Goal: Find specific page/section: Find specific page/section

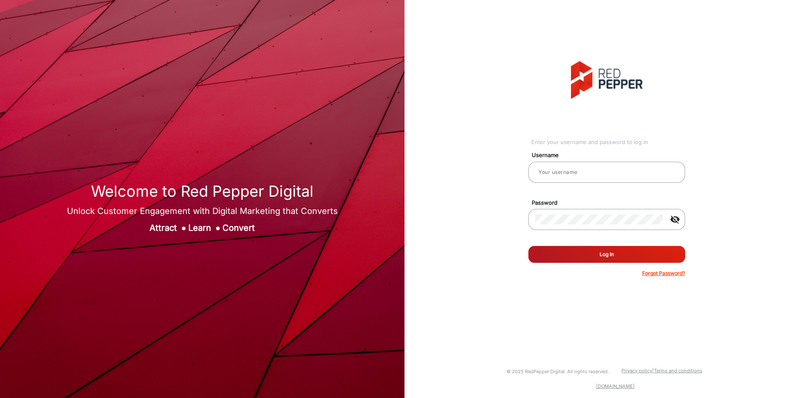
type input "Autozone1"
click at [607, 253] on button "Log In" at bounding box center [606, 254] width 157 height 17
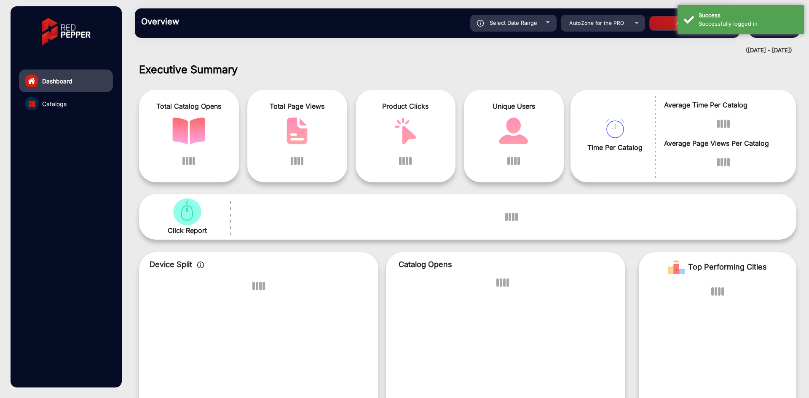
scroll to position [6, 0]
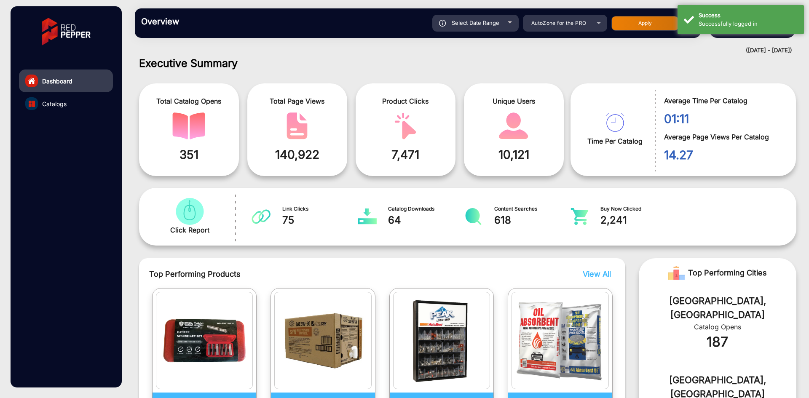
click at [495, 25] on span "Select Date Range" at bounding box center [476, 22] width 48 height 7
type input "[DATE]"
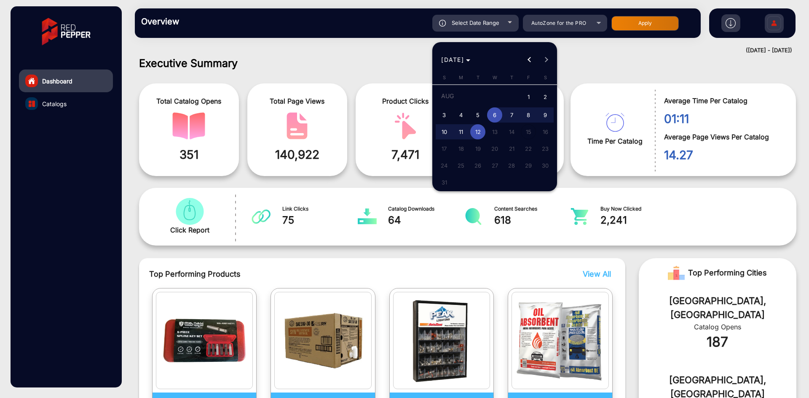
click at [525, 55] on span "Previous month" at bounding box center [529, 59] width 17 height 17
click at [525, 57] on span "Previous month" at bounding box center [529, 59] width 17 height 17
click at [524, 57] on span "Previous month" at bounding box center [529, 59] width 17 height 17
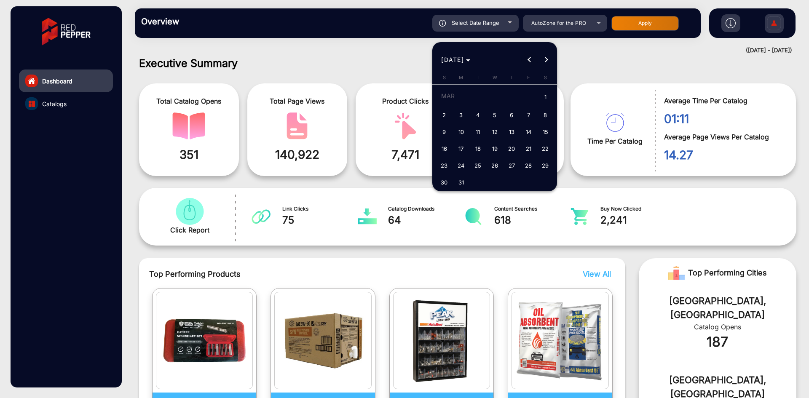
click at [524, 57] on span "Previous month" at bounding box center [529, 59] width 17 height 17
click at [492, 99] on span "1" at bounding box center [494, 97] width 15 height 17
type input "[DATE]"
click at [547, 62] on span "Next month" at bounding box center [546, 59] width 17 height 17
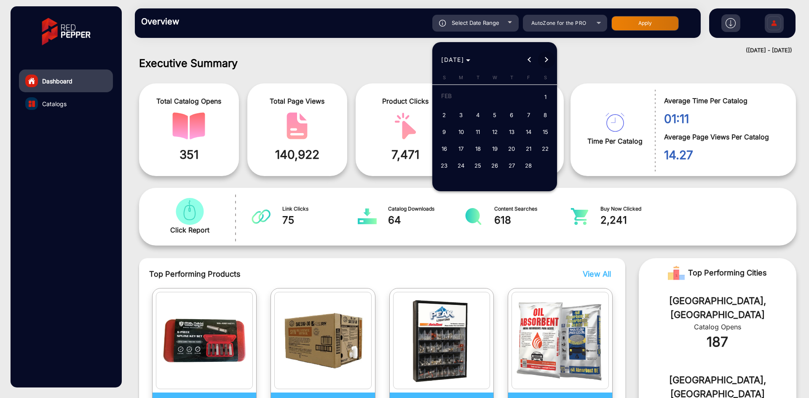
click at [547, 62] on span "Next month" at bounding box center [546, 59] width 17 height 17
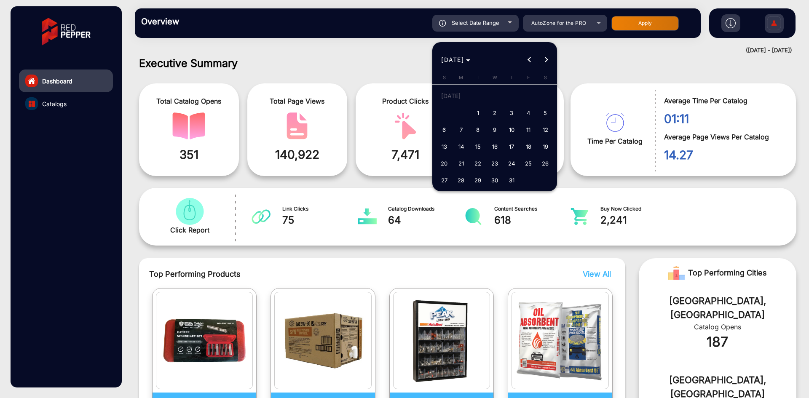
click at [547, 62] on span "Next month" at bounding box center [546, 59] width 17 height 17
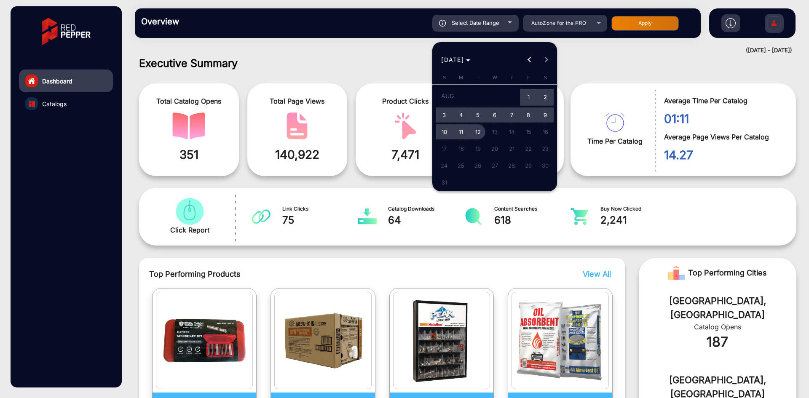
click at [478, 132] on span "12" at bounding box center [477, 131] width 15 height 15
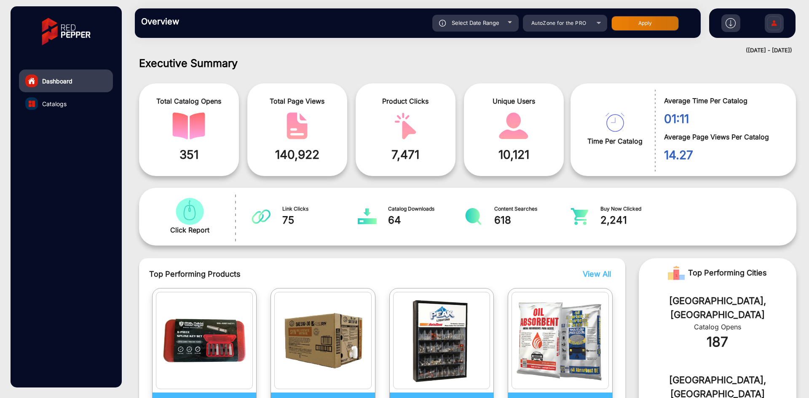
type input "[DATE]"
click at [585, 27] on div "AutoZone for the PRO" at bounding box center [558, 23] width 67 height 10
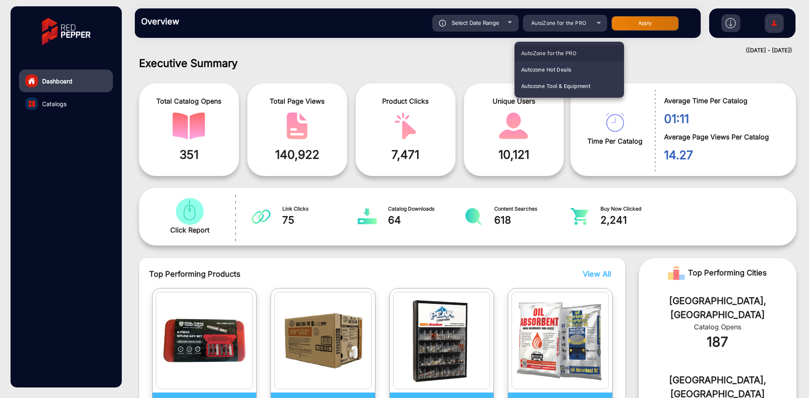
click at [563, 52] on span "AutoZone for the PRO" at bounding box center [548, 53] width 55 height 16
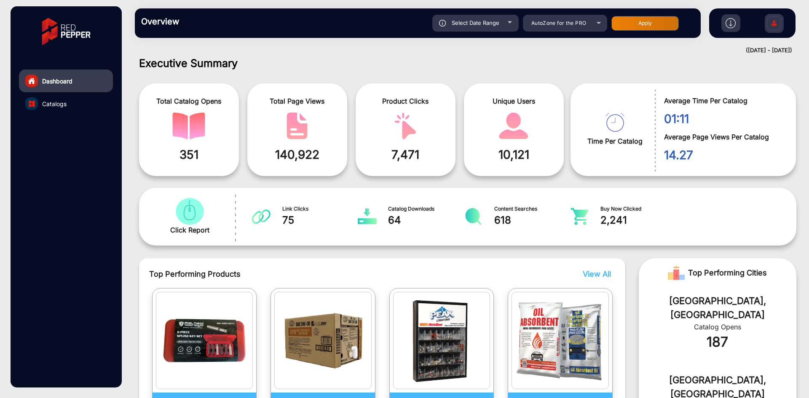
click at [646, 26] on button "Apply" at bounding box center [644, 23] width 67 height 15
type input "[DATE]"
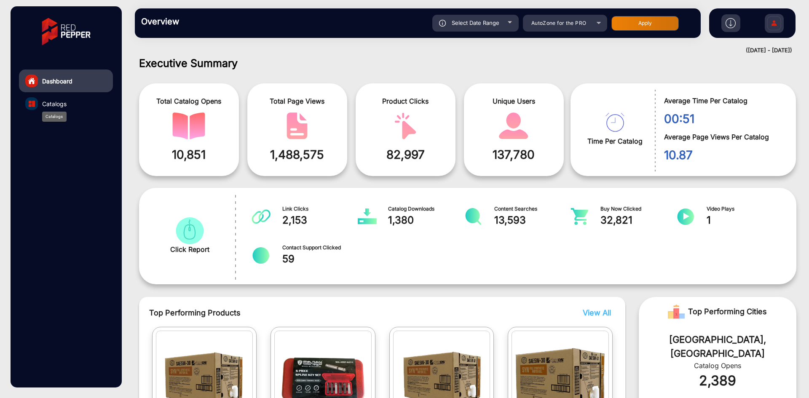
click at [54, 102] on span "Catalogs" at bounding box center [54, 103] width 24 height 9
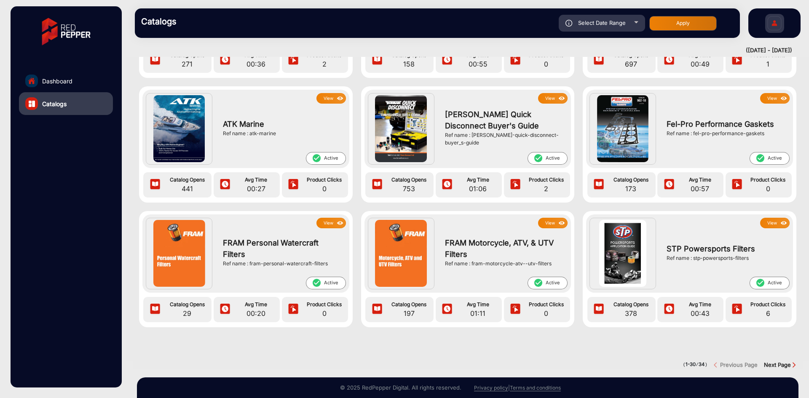
scroll to position [1011, 0]
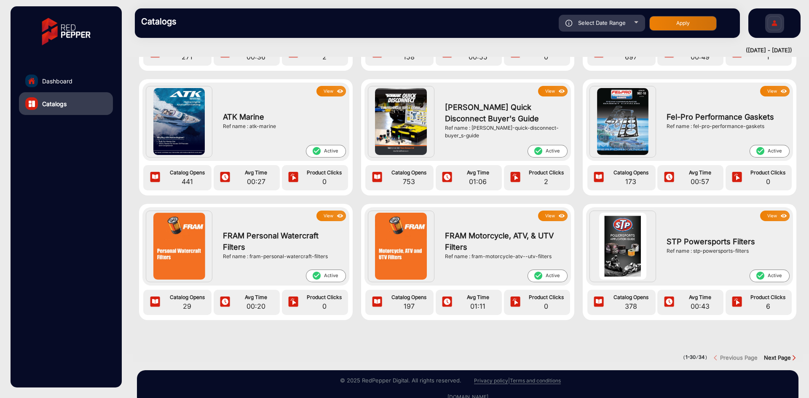
click at [781, 355] on strong "Next Page" at bounding box center [777, 357] width 27 height 7
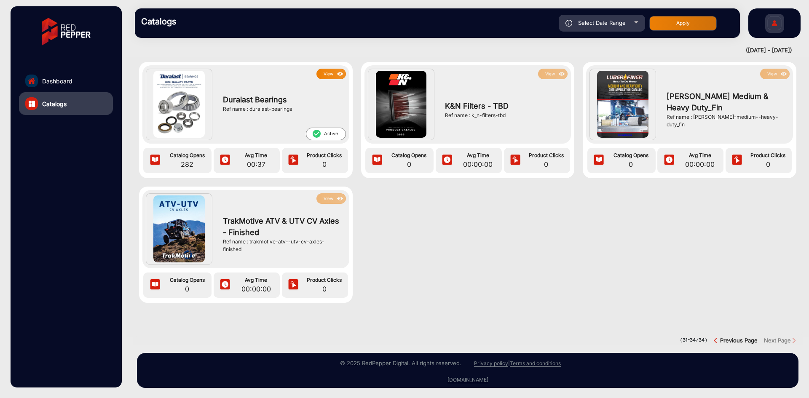
click at [749, 337] on strong "Previous Page" at bounding box center [738, 340] width 37 height 7
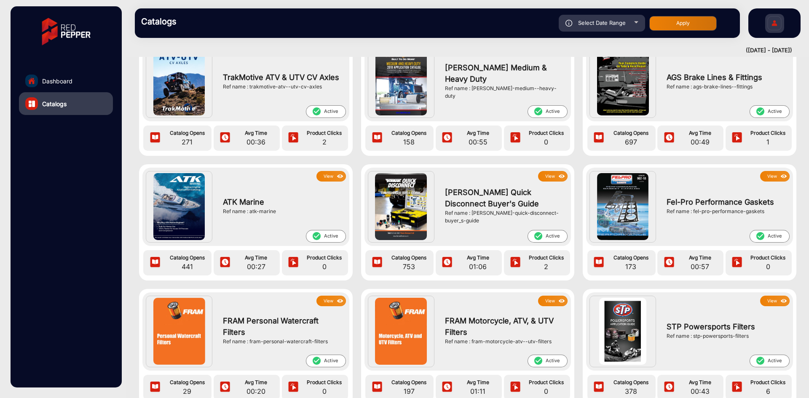
scroll to position [927, 0]
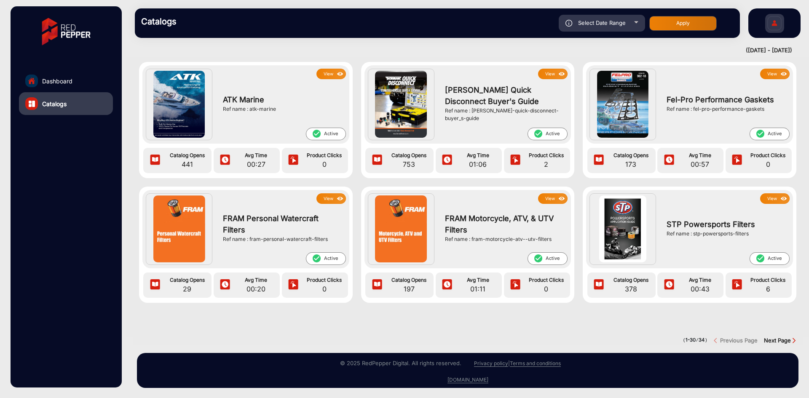
click at [769, 337] on strong "Next Page" at bounding box center [777, 340] width 27 height 7
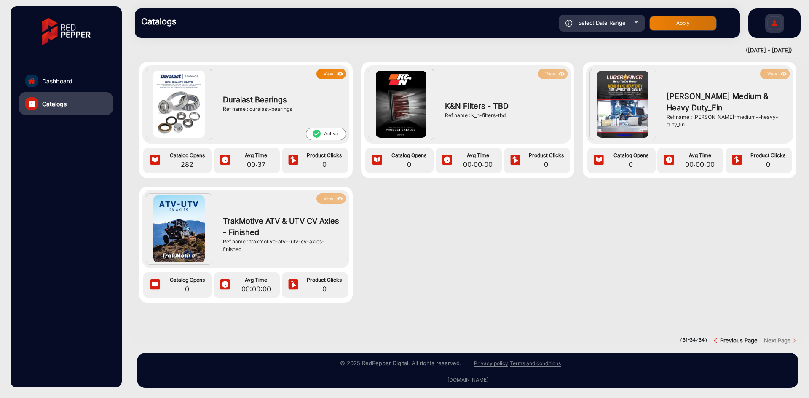
scroll to position [37, 0]
